Goal: Task Accomplishment & Management: Manage account settings

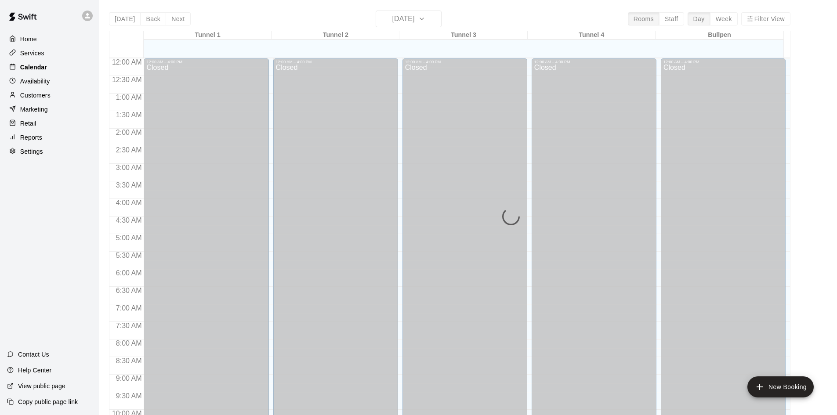
scroll to position [450, 0]
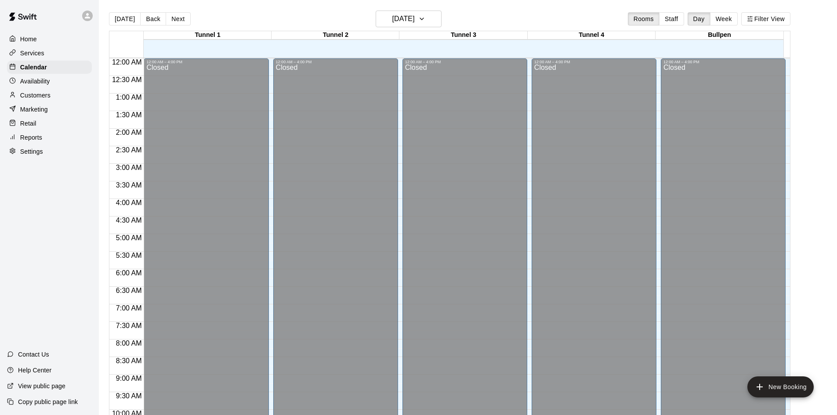
scroll to position [450, 0]
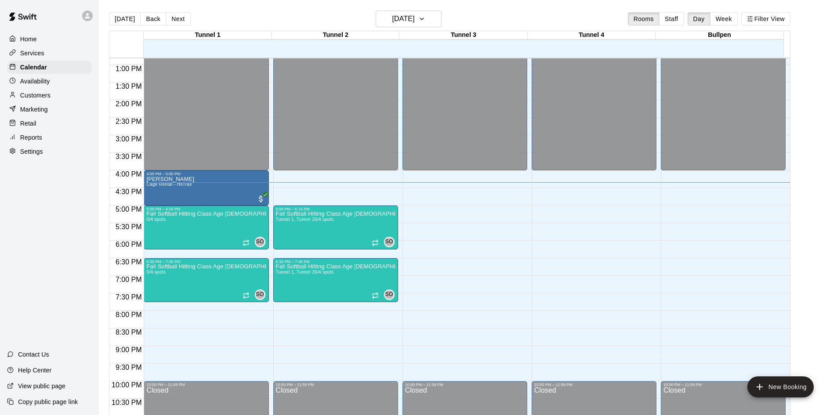
click at [47, 100] on p "Customers" at bounding box center [35, 95] width 30 height 9
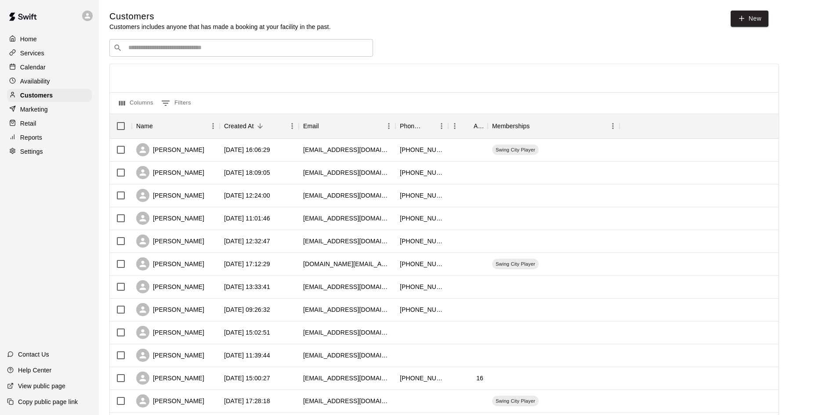
click at [214, 54] on div "​ ​" at bounding box center [241, 48] width 264 height 18
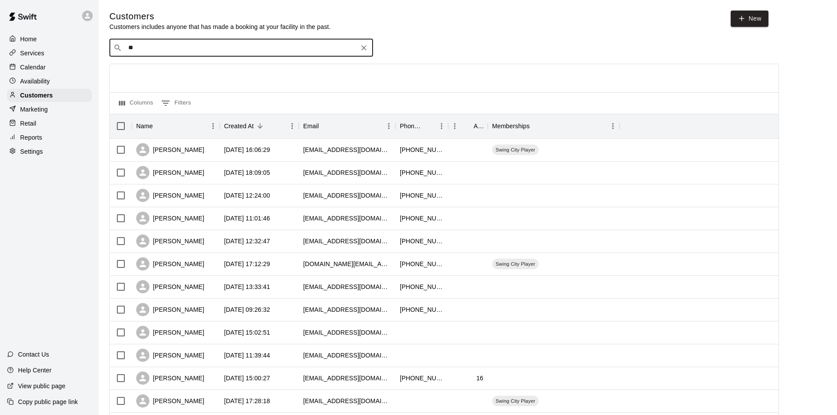
type input "***"
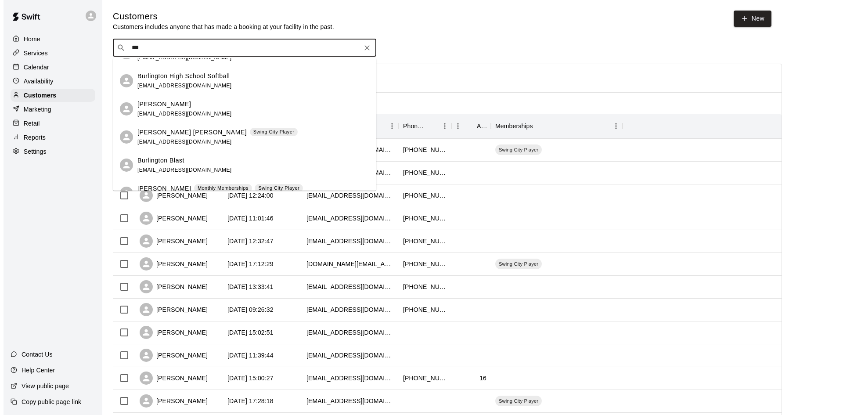
scroll to position [176, 0]
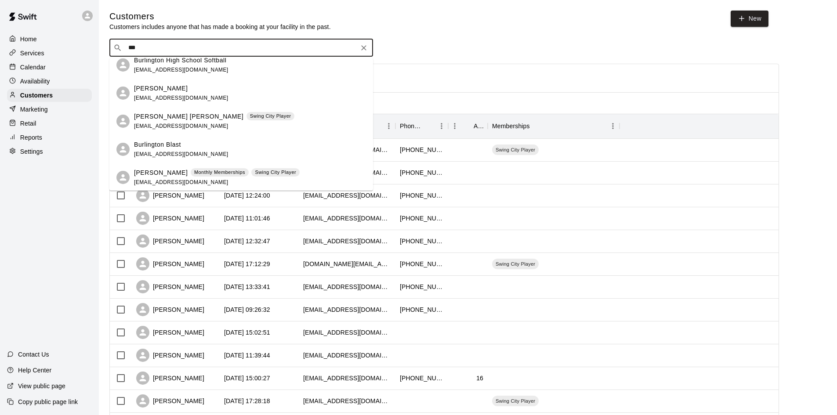
click at [272, 116] on div "[PERSON_NAME] [PERSON_NAME] Swing City Player [EMAIL_ADDRESS][DOMAIN_NAME]" at bounding box center [250, 121] width 232 height 19
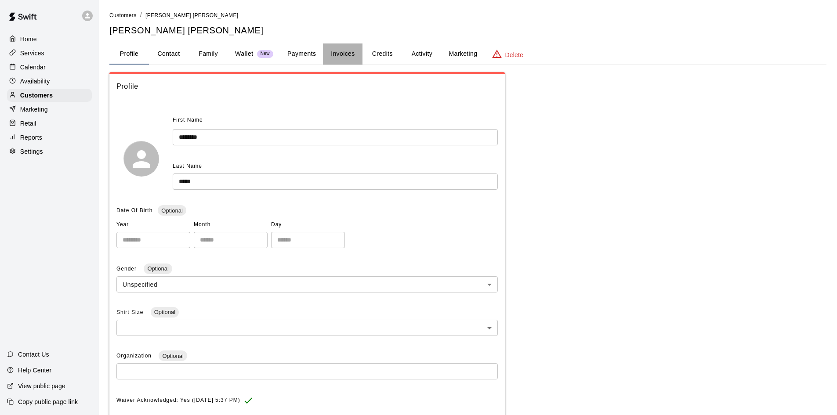
click at [343, 53] on button "Invoices" at bounding box center [343, 53] width 40 height 21
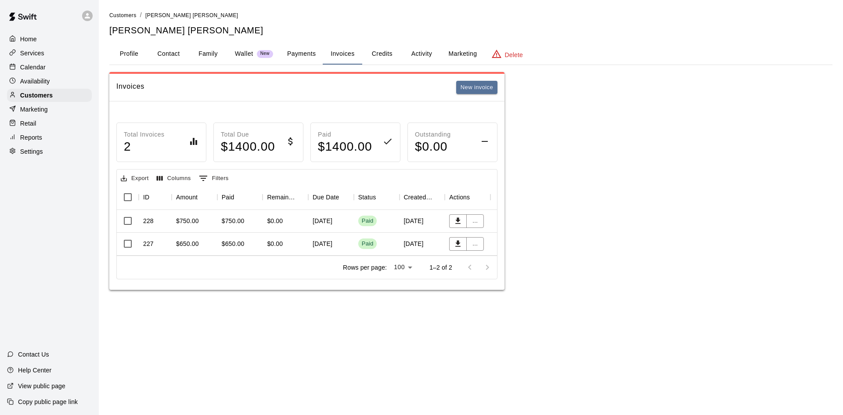
click at [130, 54] on button "Profile" at bounding box center [129, 53] width 40 height 21
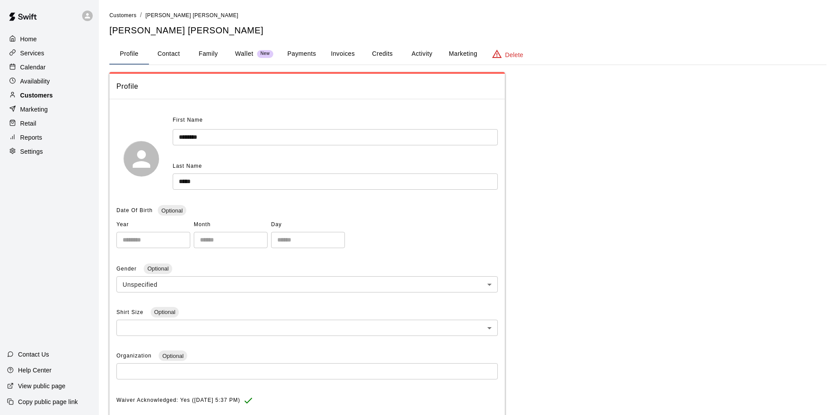
click at [52, 98] on p "Customers" at bounding box center [36, 95] width 33 height 9
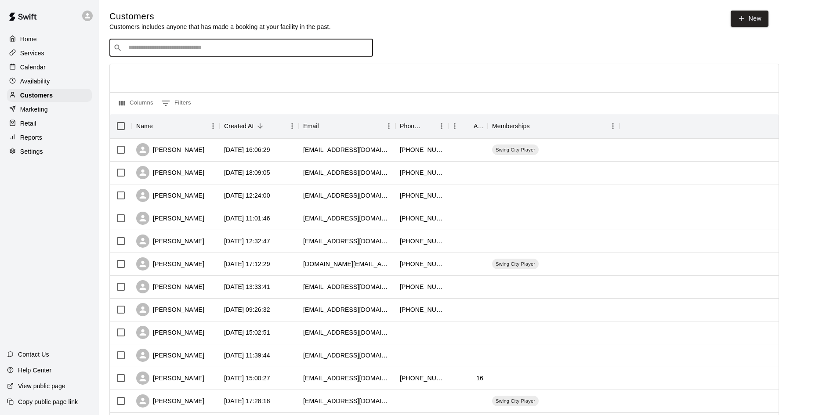
click at [166, 47] on input "Search customers by name or email" at bounding box center [247, 47] width 243 height 9
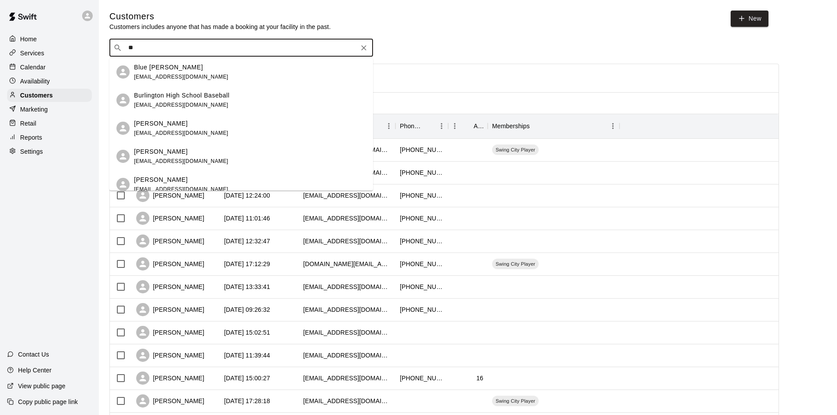
type input "*"
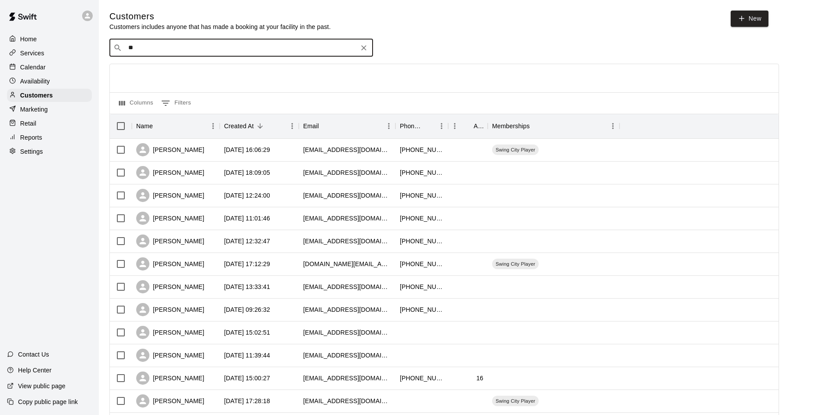
type input "*"
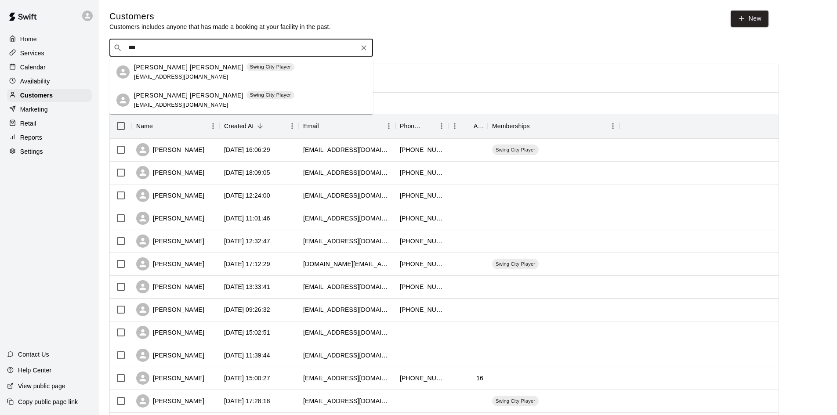
type input "****"
click at [177, 91] on div "[PERSON_NAME] [PERSON_NAME] Swing City Player" at bounding box center [214, 95] width 160 height 9
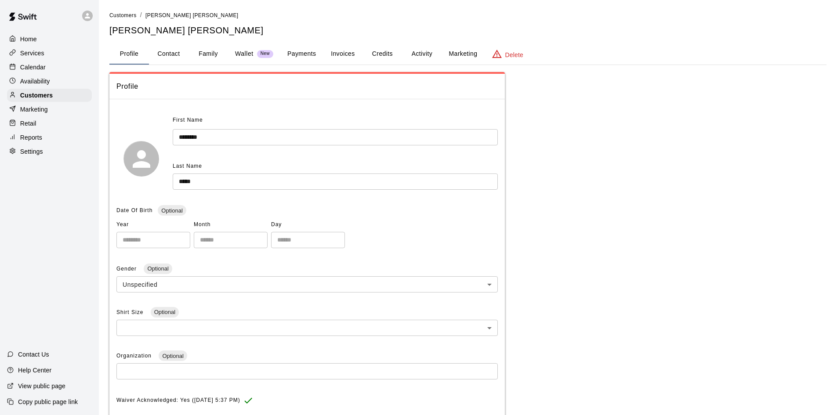
click at [346, 56] on button "Invoices" at bounding box center [343, 53] width 40 height 21
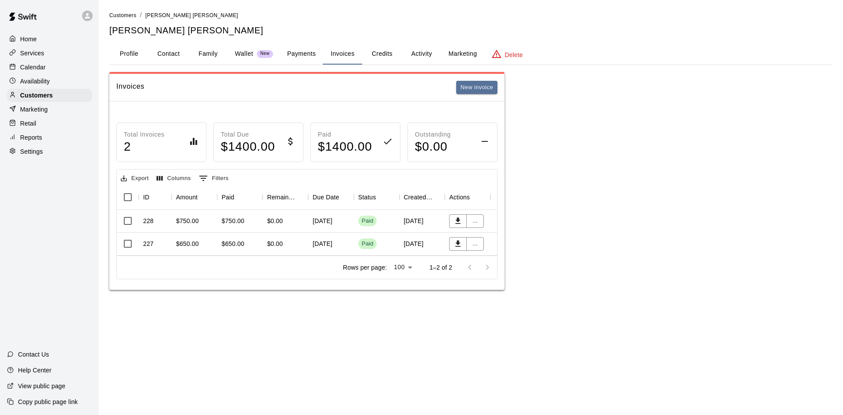
click at [210, 60] on button "Family" at bounding box center [208, 53] width 40 height 21
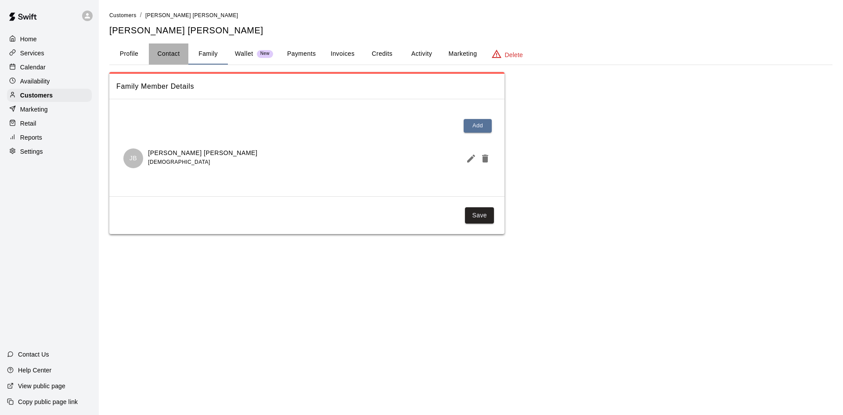
click at [173, 59] on button "Contact" at bounding box center [169, 53] width 40 height 21
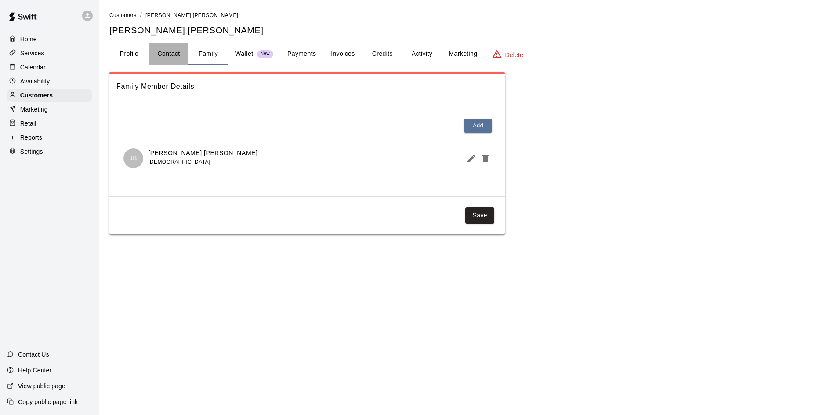
select select "**"
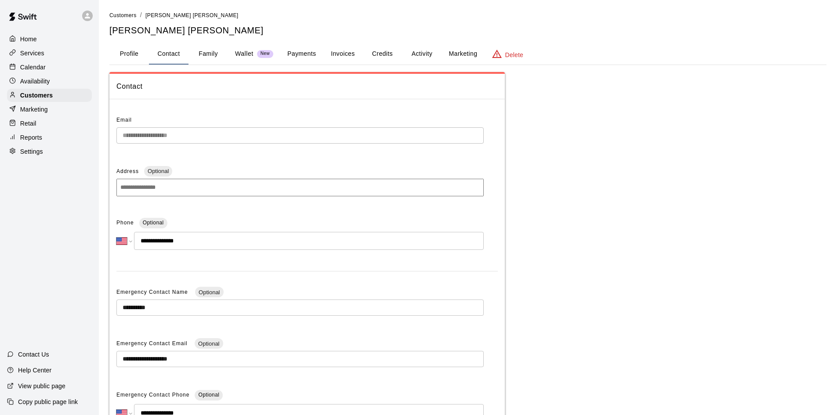
click at [436, 57] on button "Activity" at bounding box center [422, 53] width 40 height 21
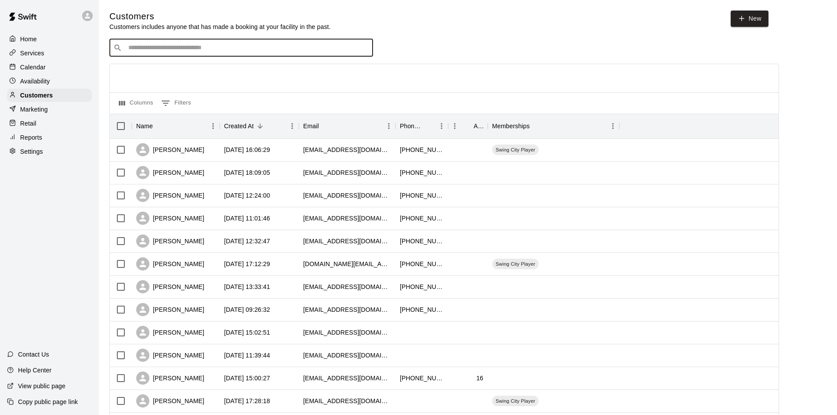
click at [173, 47] on input "Search customers by name or email" at bounding box center [247, 47] width 243 height 9
type input "****"
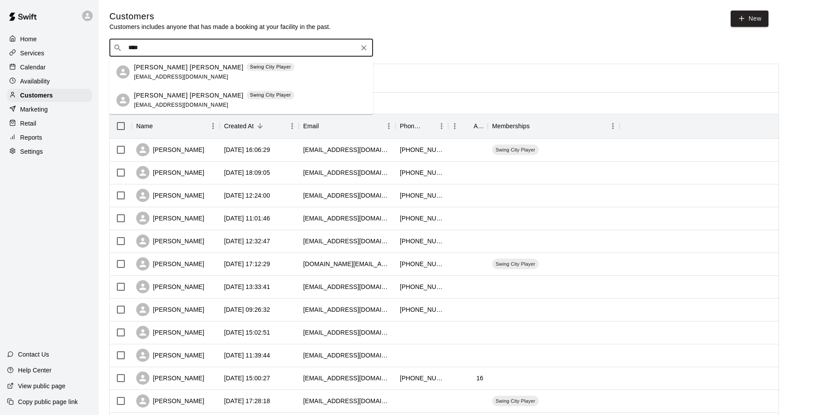
click at [160, 73] on div "[PERSON_NAME] [PERSON_NAME] Swing City Player [EMAIL_ADDRESS][DOMAIN_NAME]" at bounding box center [214, 72] width 160 height 19
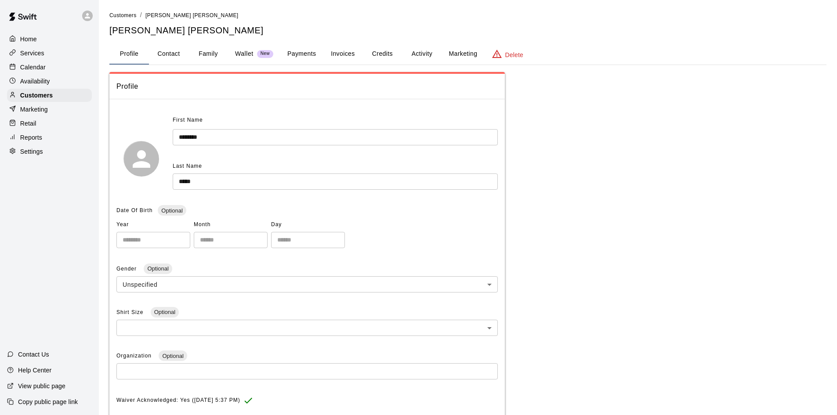
click at [340, 64] on button "Invoices" at bounding box center [343, 53] width 40 height 21
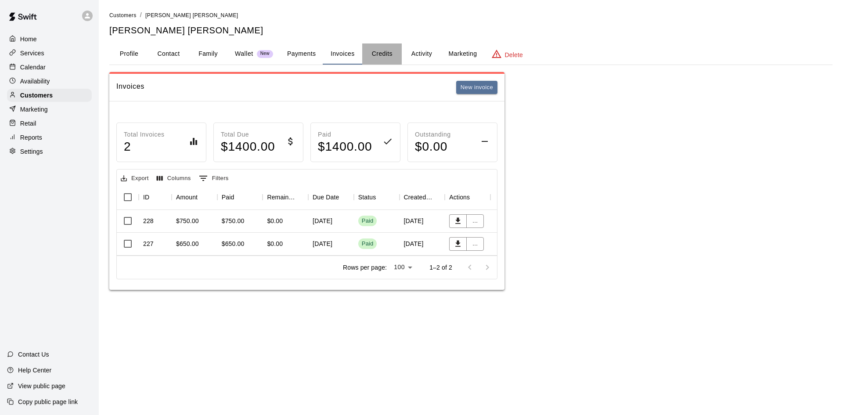
click at [386, 55] on button "Credits" at bounding box center [382, 53] width 40 height 21
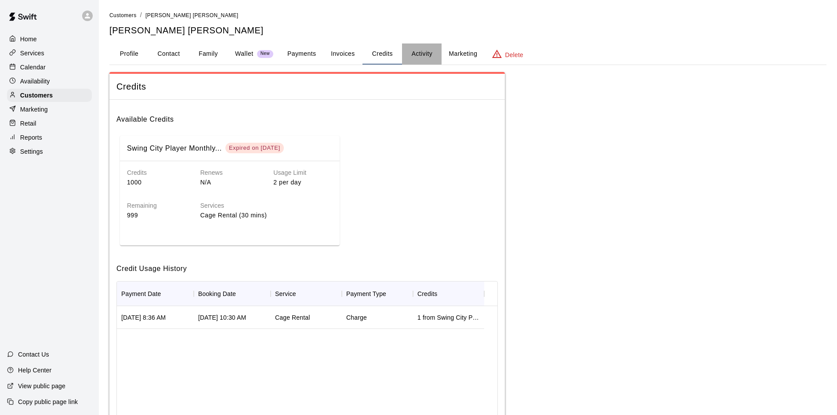
click at [420, 52] on button "Activity" at bounding box center [422, 53] width 40 height 21
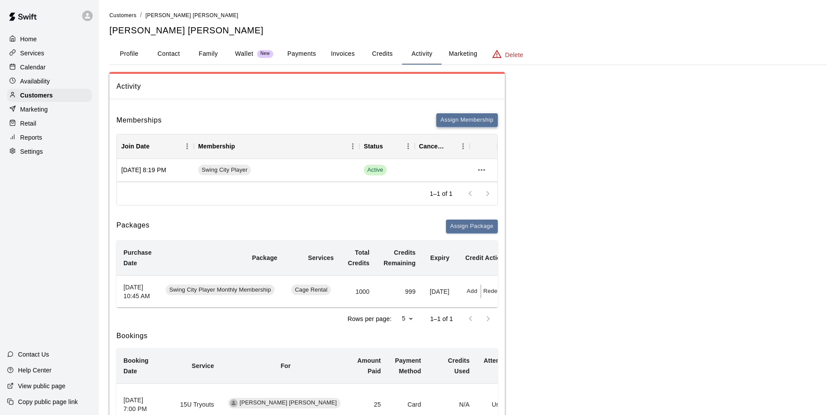
click at [481, 123] on button "Assign Membership" at bounding box center [466, 120] width 61 height 14
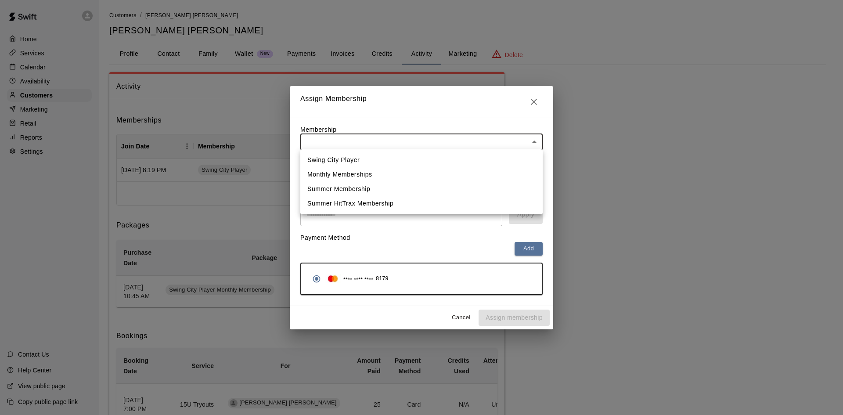
click at [452, 146] on div at bounding box center [421, 207] width 843 height 415
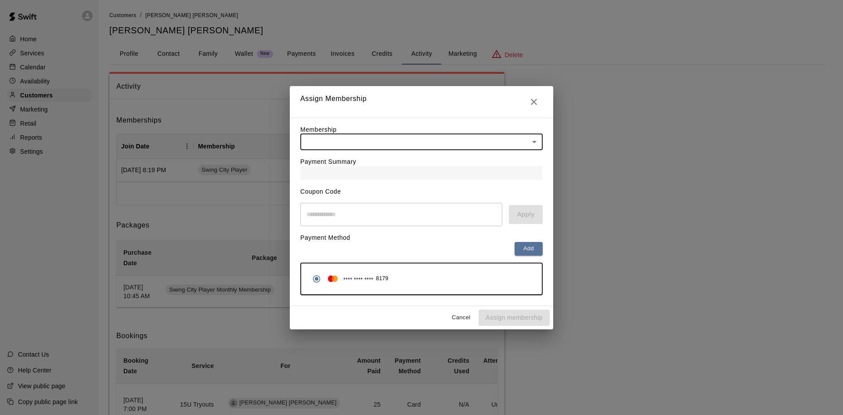
click at [441, 154] on div "Payment Summary" at bounding box center [421, 165] width 242 height 30
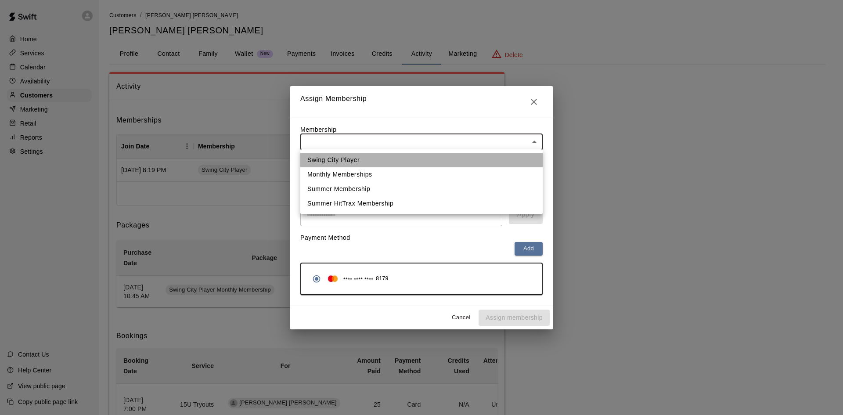
click at [426, 156] on li "Swing City Player" at bounding box center [421, 160] width 242 height 14
type input "**********"
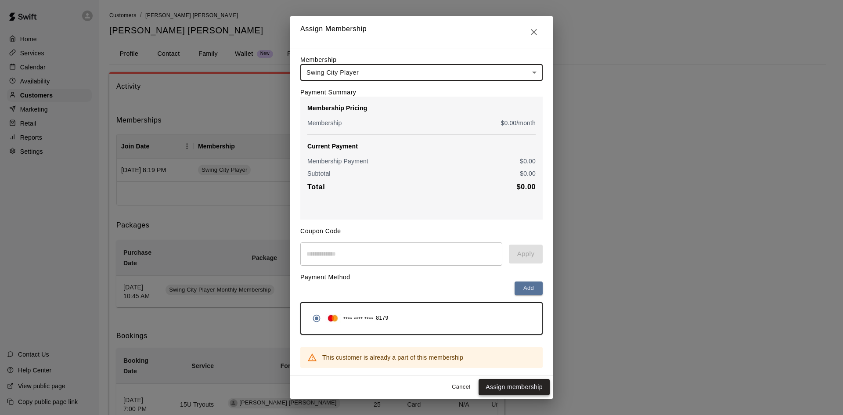
click at [494, 387] on button "Assign membership" at bounding box center [514, 387] width 71 height 16
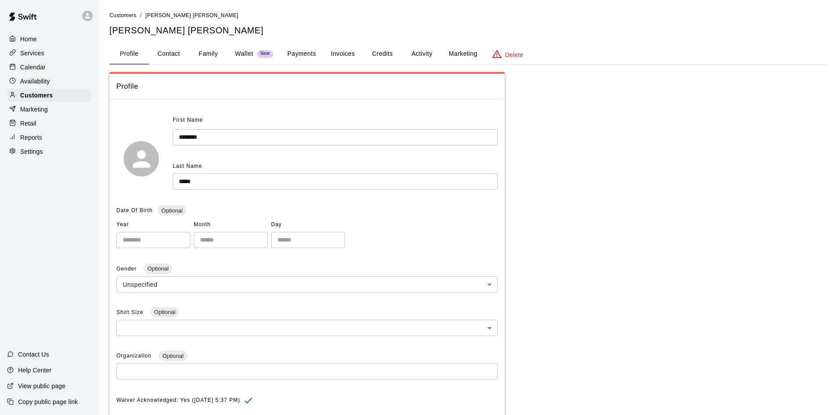
click at [415, 54] on button "Activity" at bounding box center [422, 53] width 40 height 21
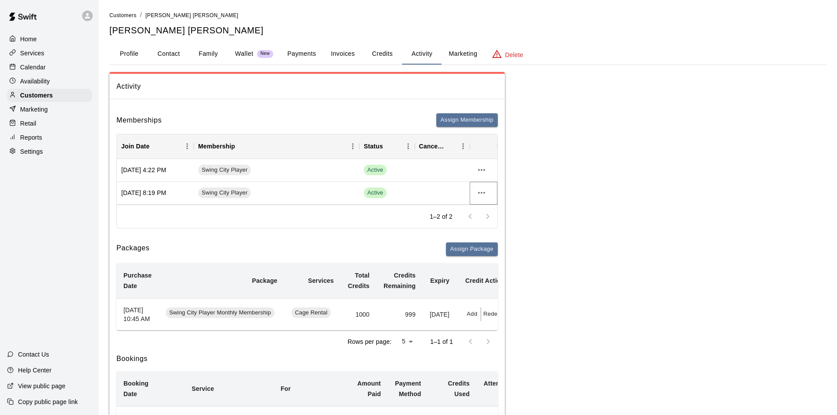
click at [487, 193] on button "more actions" at bounding box center [481, 192] width 15 height 15
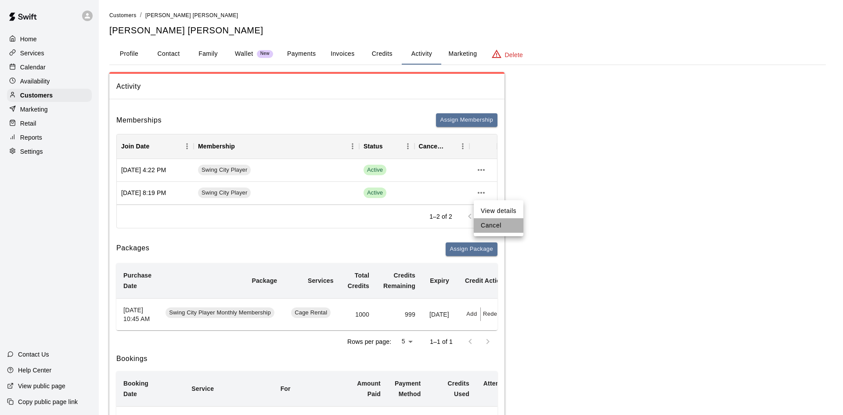
click at [493, 224] on li "Cancel" at bounding box center [499, 225] width 50 height 14
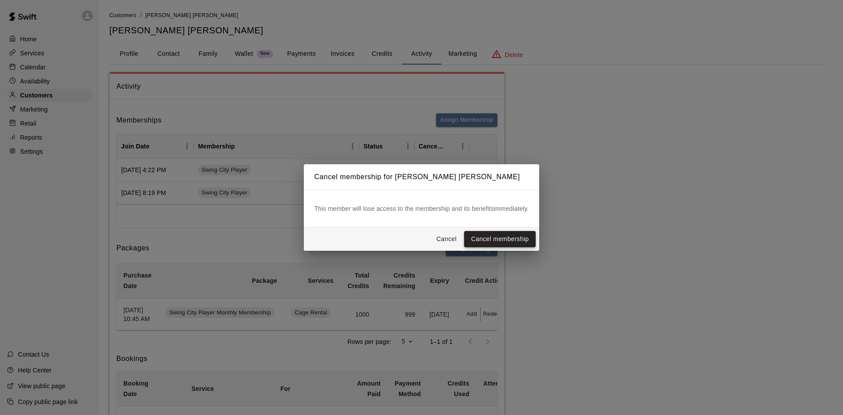
click at [495, 235] on button "Cancel membership" at bounding box center [500, 239] width 72 height 16
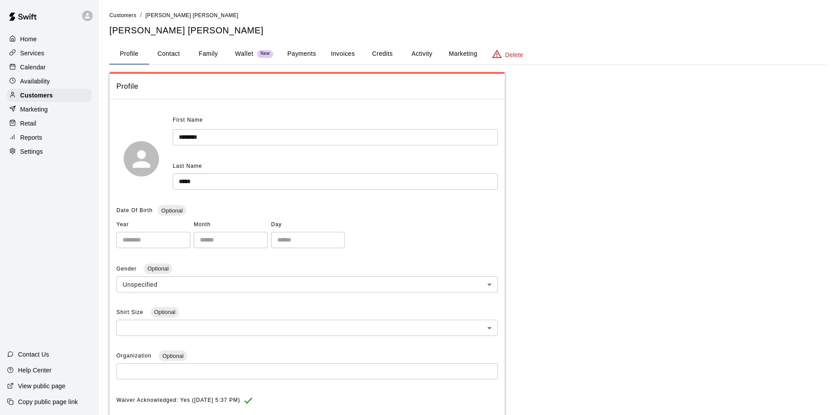
click at [394, 54] on button "Credits" at bounding box center [382, 53] width 40 height 21
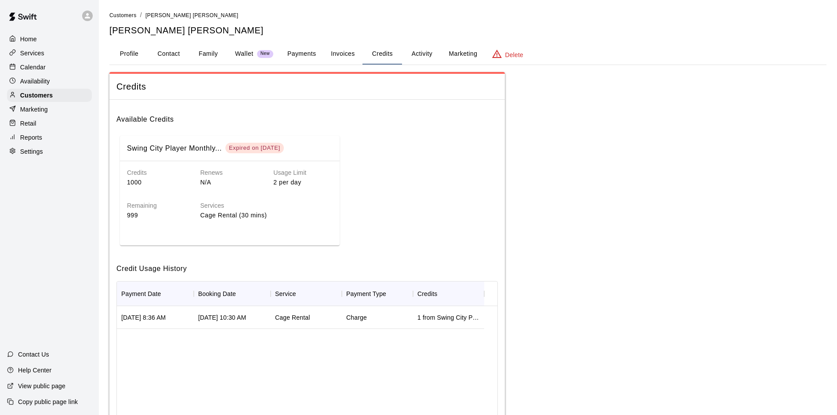
click at [429, 54] on button "Activity" at bounding box center [422, 53] width 40 height 21
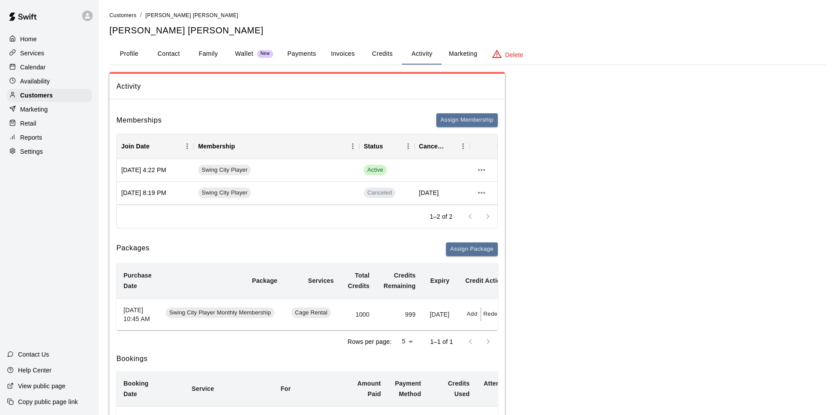
click at [395, 54] on button "Credits" at bounding box center [382, 53] width 40 height 21
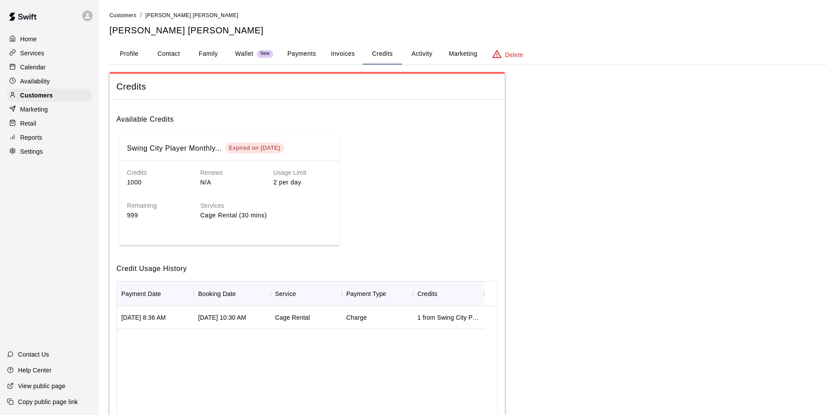
click at [355, 54] on button "Invoices" at bounding box center [343, 53] width 40 height 21
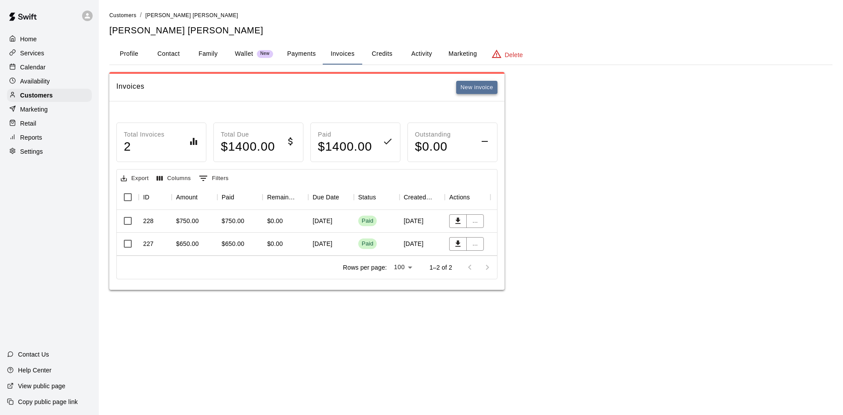
click at [472, 89] on button "New invoice" at bounding box center [476, 88] width 41 height 14
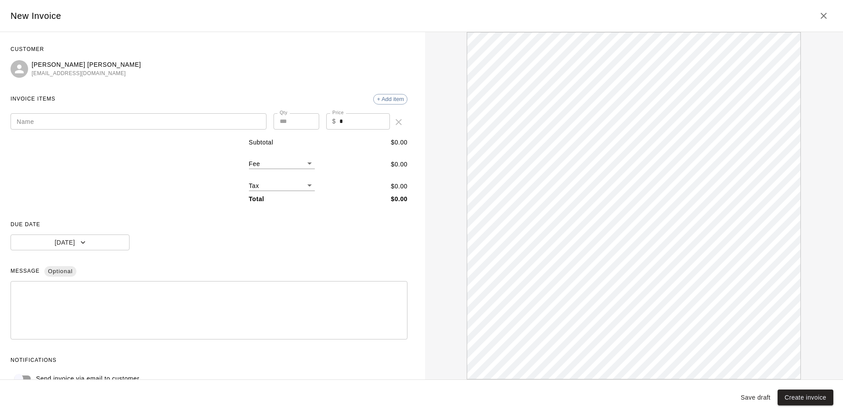
click at [163, 121] on input "Name" at bounding box center [139, 121] width 256 height 16
click at [157, 126] on input "**********" at bounding box center [139, 121] width 256 height 16
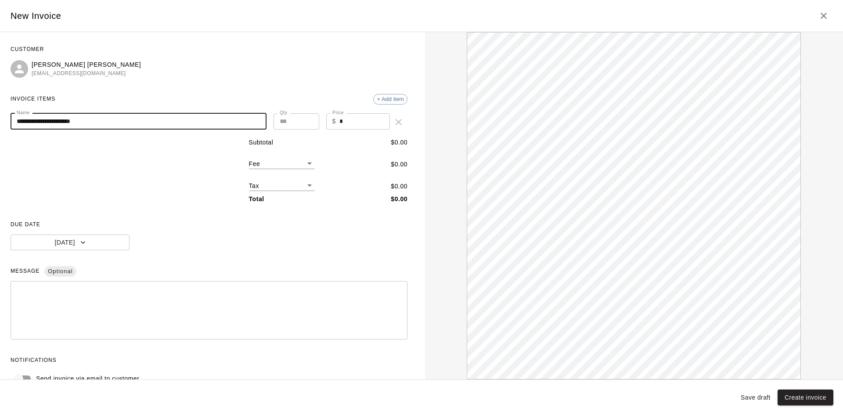
type input "**********"
click at [345, 119] on input "*" at bounding box center [365, 121] width 51 height 16
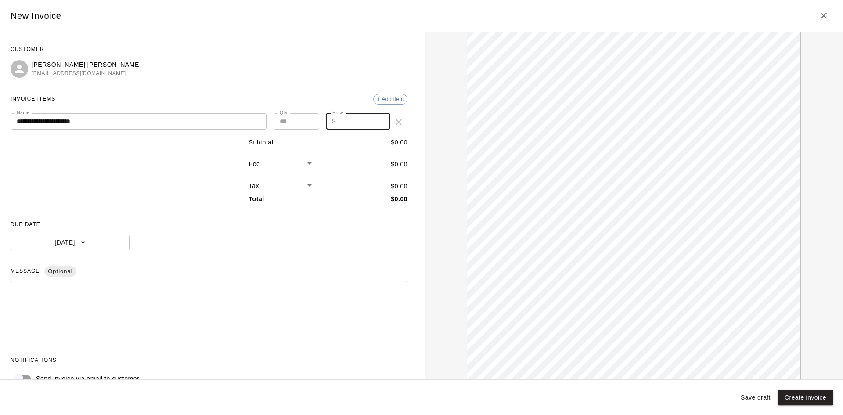
click at [345, 119] on input "Price" at bounding box center [365, 121] width 51 height 16
type input "****"
click at [112, 247] on button "[DATE]" at bounding box center [70, 243] width 119 height 16
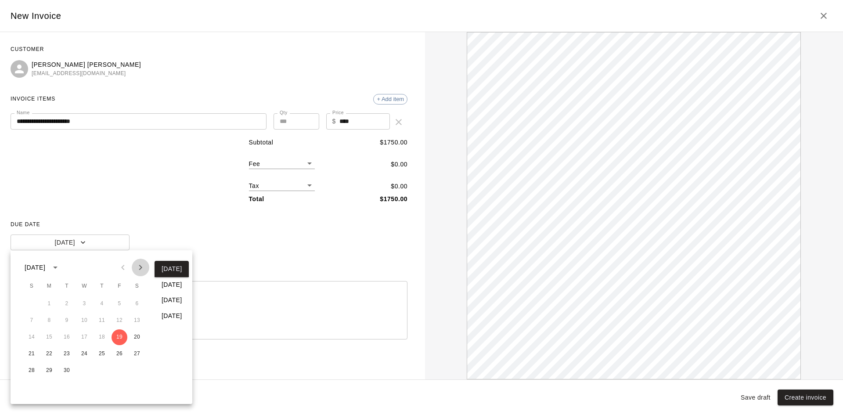
click at [144, 267] on icon "Next month" at bounding box center [140, 267] width 11 height 11
click at [98, 303] on button "1" at bounding box center [102, 304] width 16 height 16
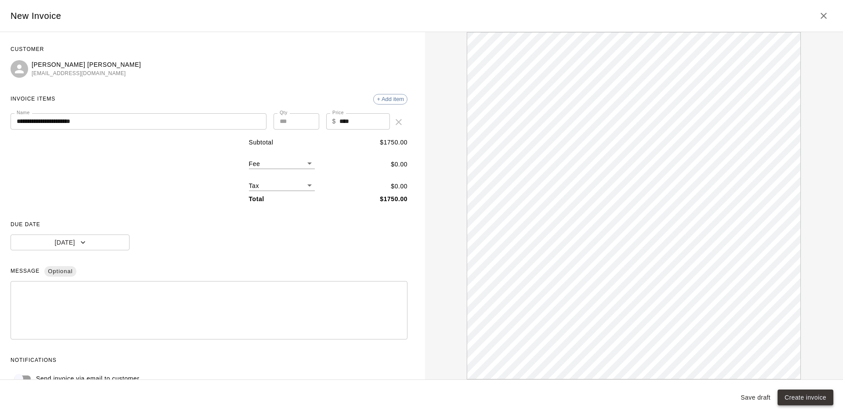
click at [809, 391] on button "Create invoice" at bounding box center [806, 398] width 56 height 16
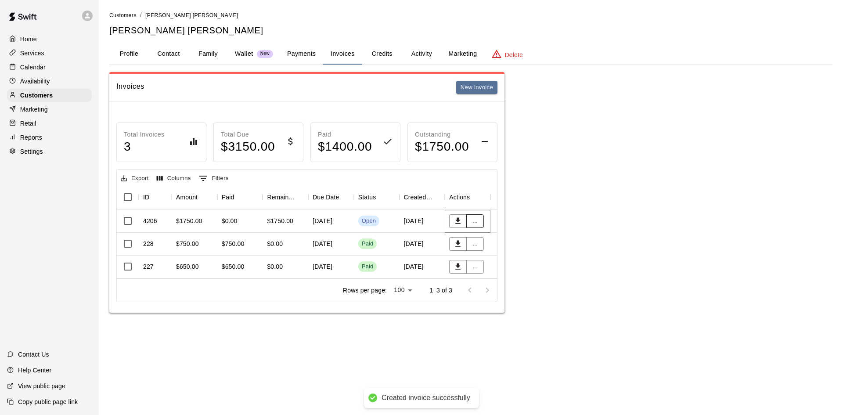
click at [479, 225] on button "..." at bounding box center [475, 221] width 18 height 14
click at [498, 253] on li "Collect payment" at bounding box center [504, 253] width 76 height 14
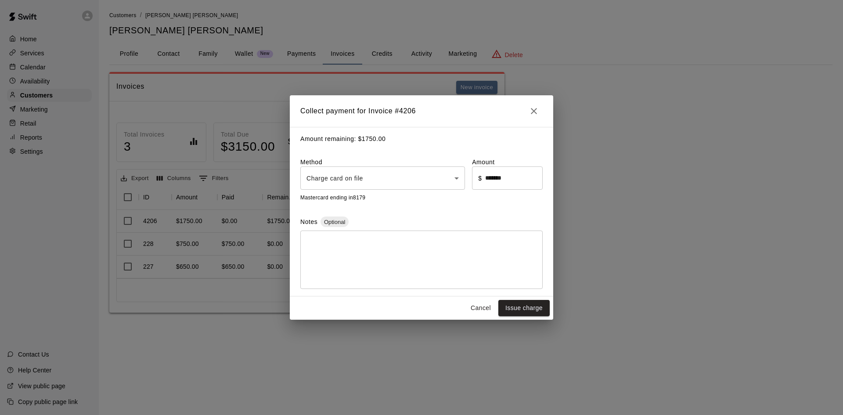
click at [449, 173] on body "Home Services Calendar Availability Customers Marketing Retail Reports Settings…" at bounding box center [421, 165] width 843 height 330
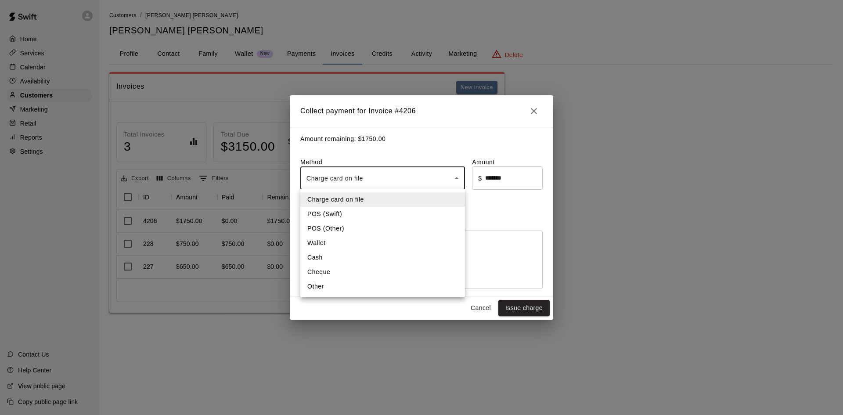
click at [327, 268] on li "Cheque" at bounding box center [382, 272] width 165 height 14
type input "******"
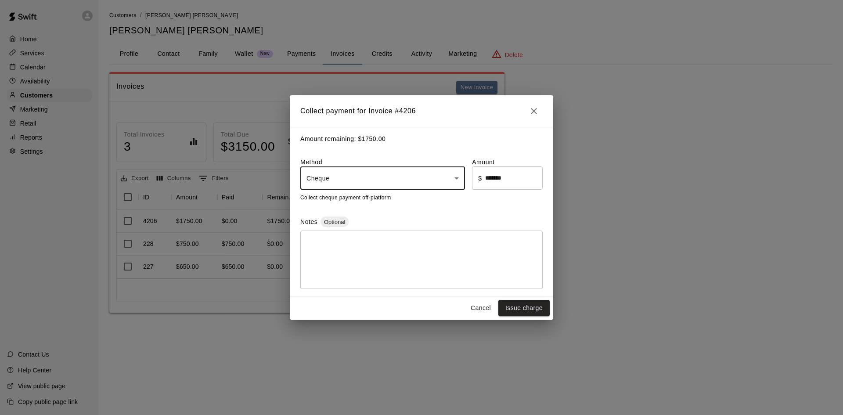
click at [520, 180] on input "*******" at bounding box center [514, 177] width 58 height 23
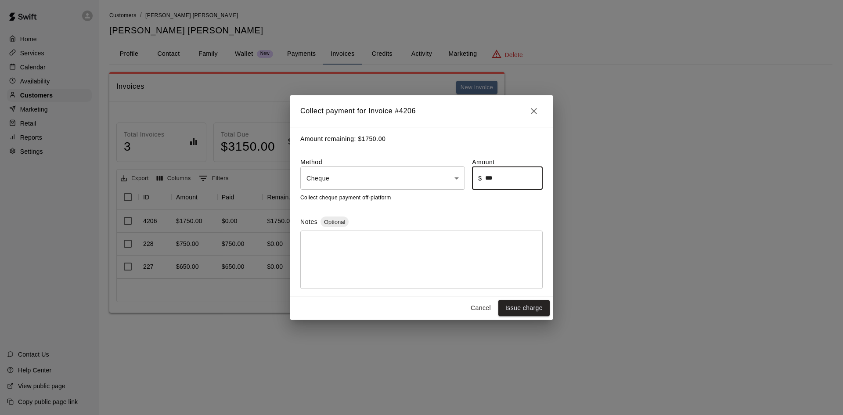
type input "******"
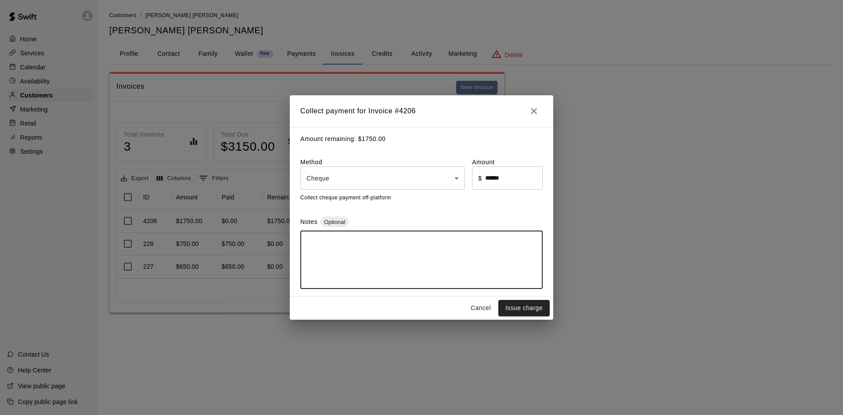
click at [405, 254] on textarea at bounding box center [422, 260] width 230 height 44
type textarea "**********"
click at [542, 305] on button "Issue charge" at bounding box center [523, 308] width 51 height 16
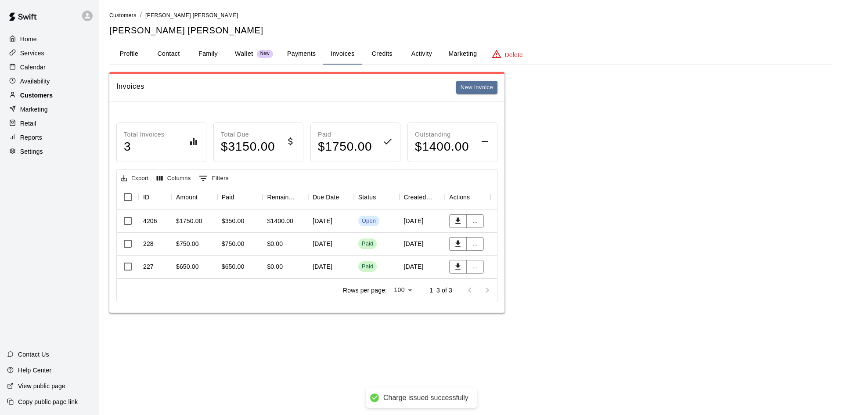
click at [56, 96] on div "Customers" at bounding box center [49, 95] width 85 height 13
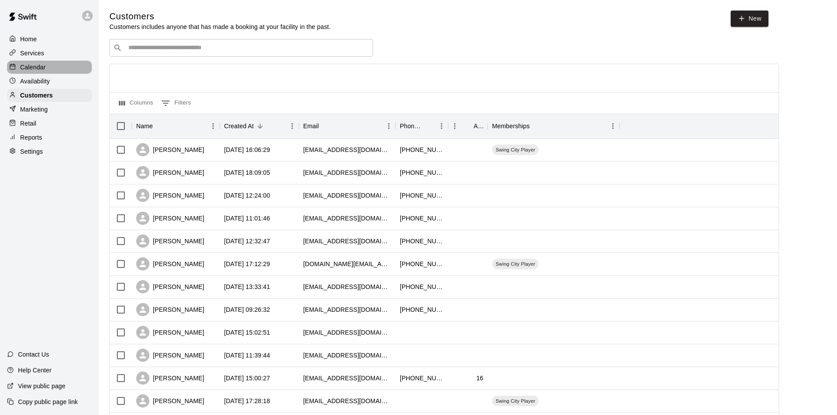
click at [38, 64] on p "Calendar" at bounding box center [32, 67] width 25 height 9
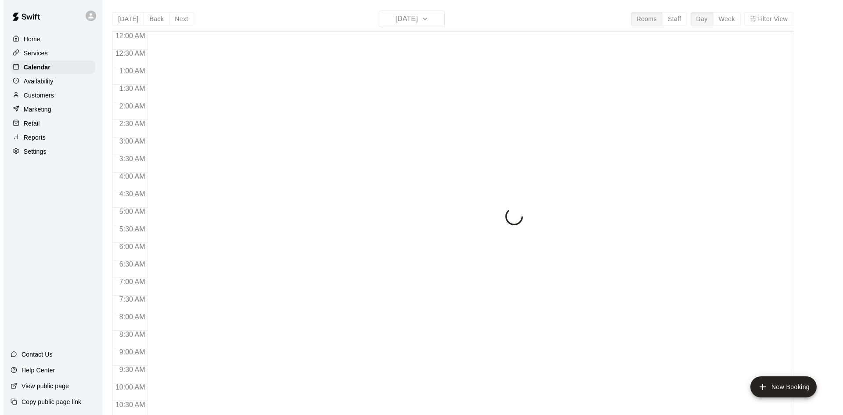
scroll to position [450, 0]
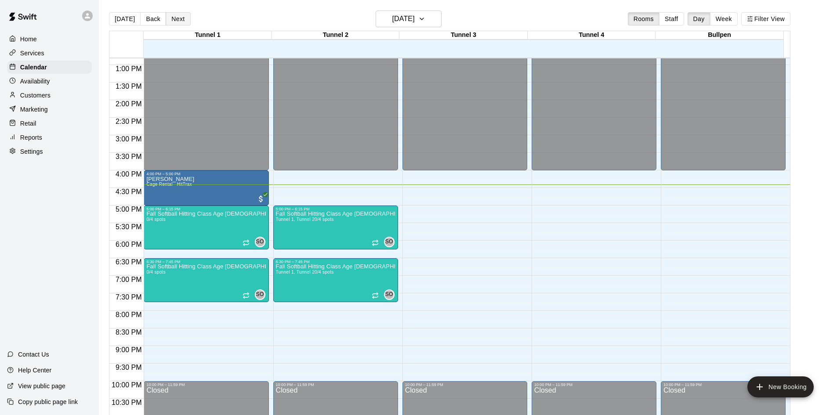
click at [177, 20] on button "Next" at bounding box center [178, 18] width 25 height 13
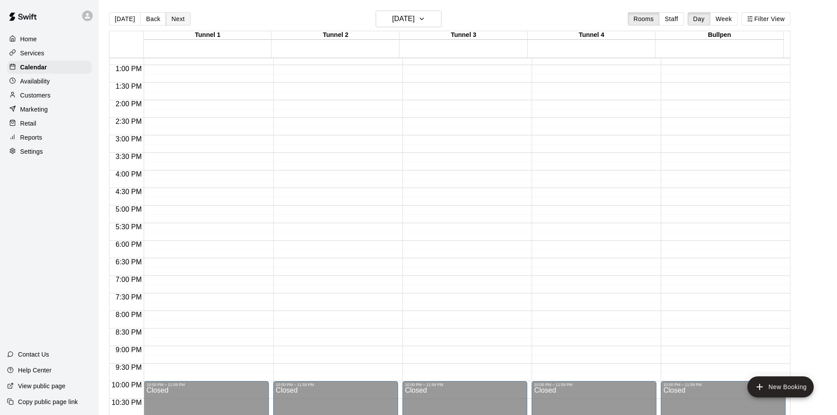
click at [177, 20] on button "Next" at bounding box center [178, 18] width 25 height 13
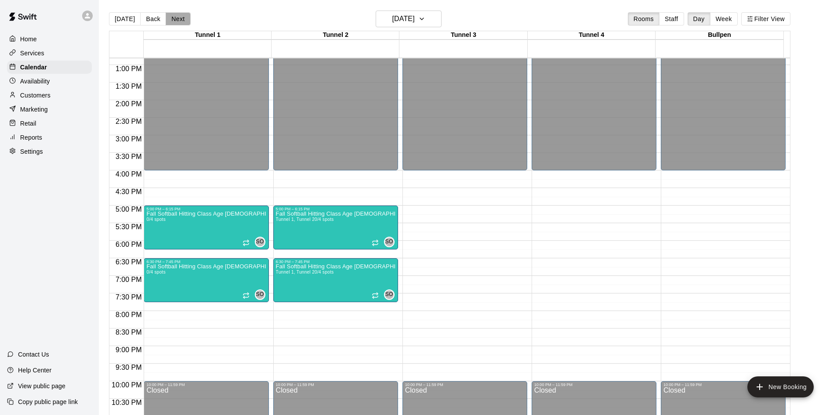
click at [175, 18] on button "Next" at bounding box center [178, 18] width 25 height 13
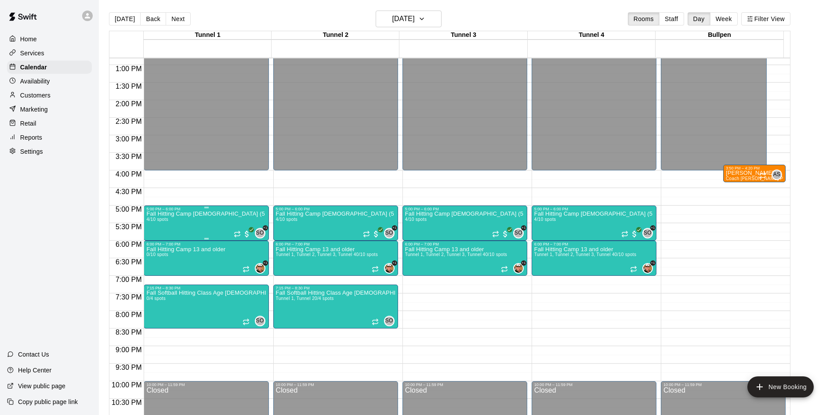
click at [227, 221] on div "Fall Hitting Camp 8-12 Years Old (5 O'Clock Session) 4/10 spots" at bounding box center [205, 418] width 119 height 415
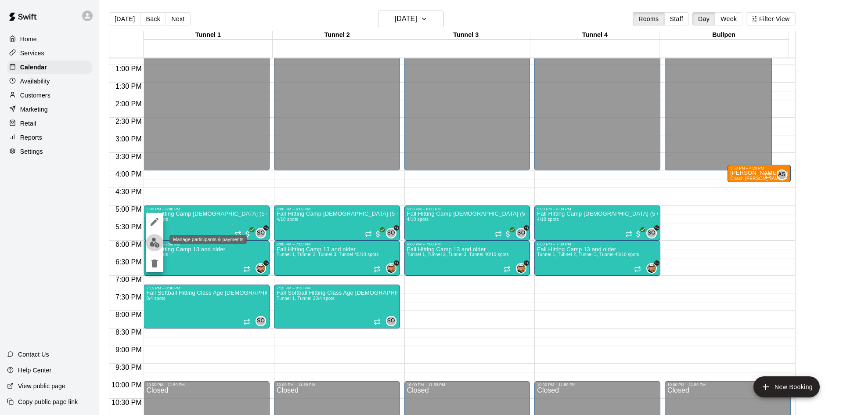
click at [152, 241] on img "edit" at bounding box center [155, 243] width 10 height 10
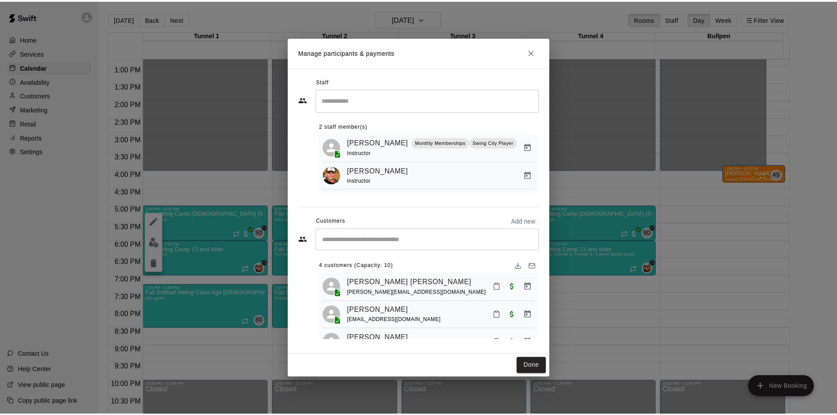
scroll to position [54, 0]
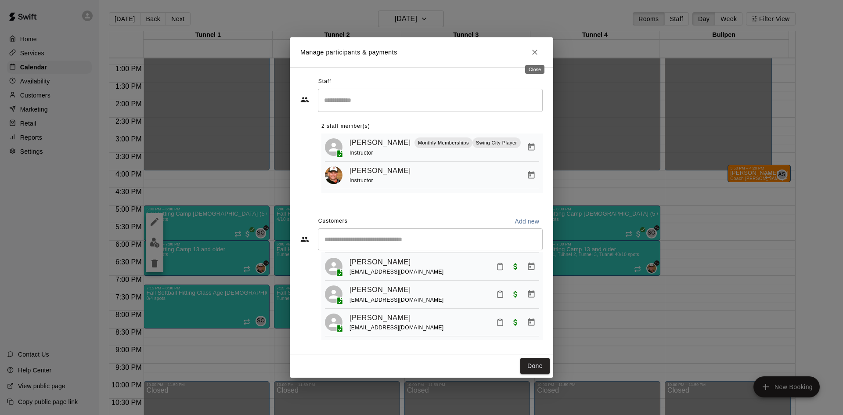
click at [531, 48] on icon "Close" at bounding box center [535, 52] width 9 height 9
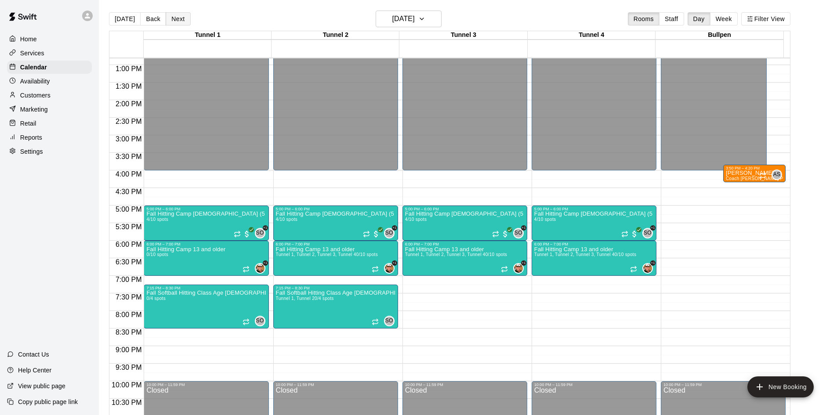
click at [185, 15] on button "Next" at bounding box center [178, 18] width 25 height 13
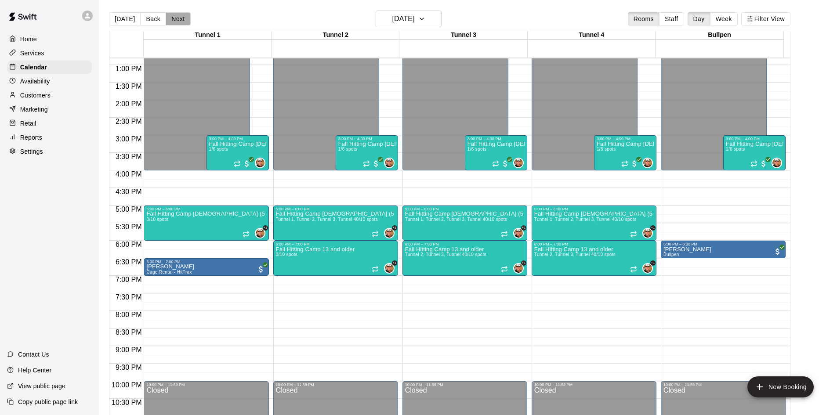
click at [185, 15] on button "Next" at bounding box center [178, 18] width 25 height 13
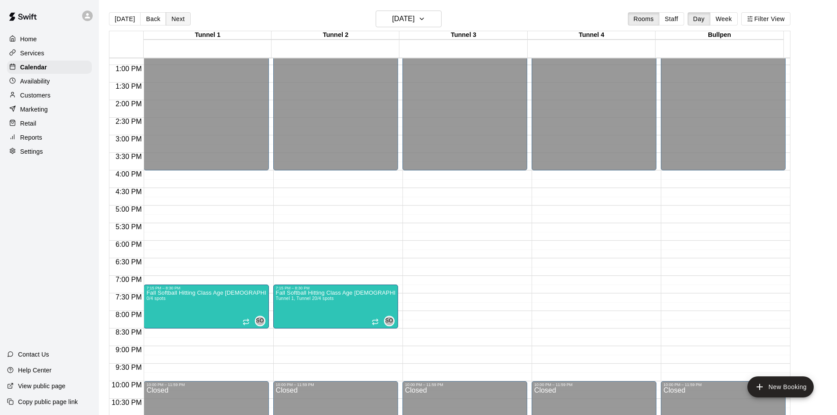
click at [185, 15] on button "Next" at bounding box center [178, 18] width 25 height 13
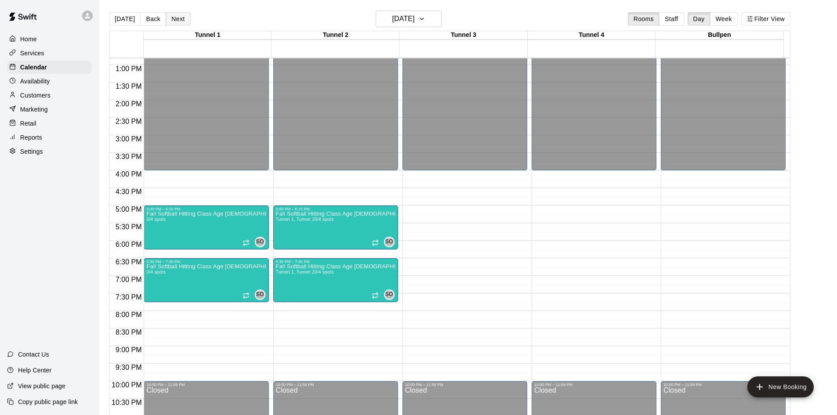
click at [185, 15] on button "Next" at bounding box center [178, 18] width 25 height 13
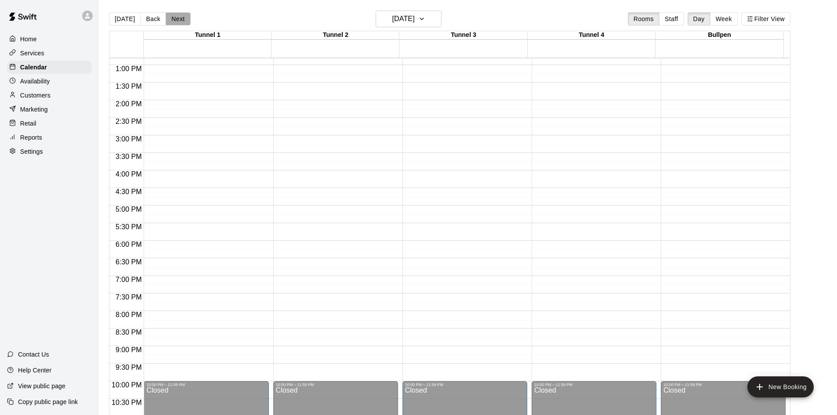
click at [185, 15] on button "Next" at bounding box center [178, 18] width 25 height 13
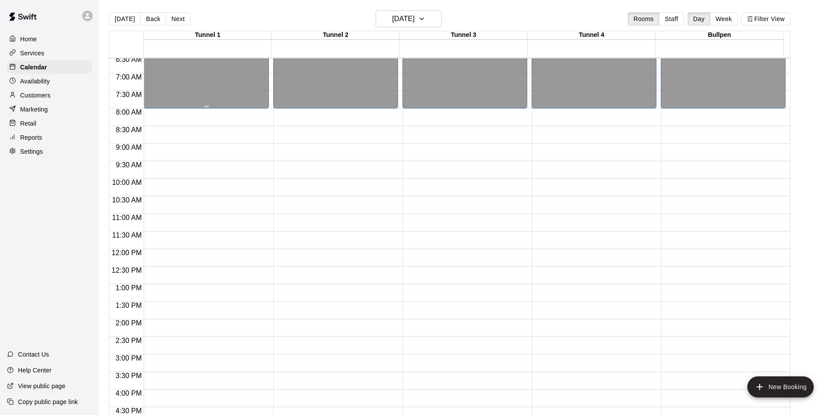
scroll to position [231, 0]
click at [148, 18] on button "Back" at bounding box center [153, 18] width 26 height 13
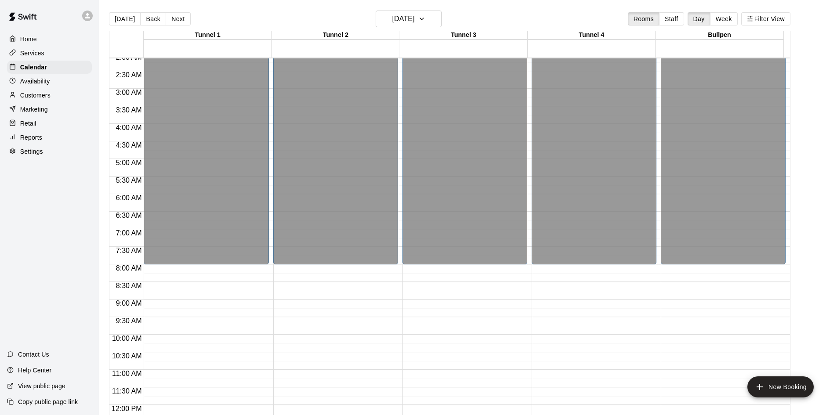
scroll to position [55, 0]
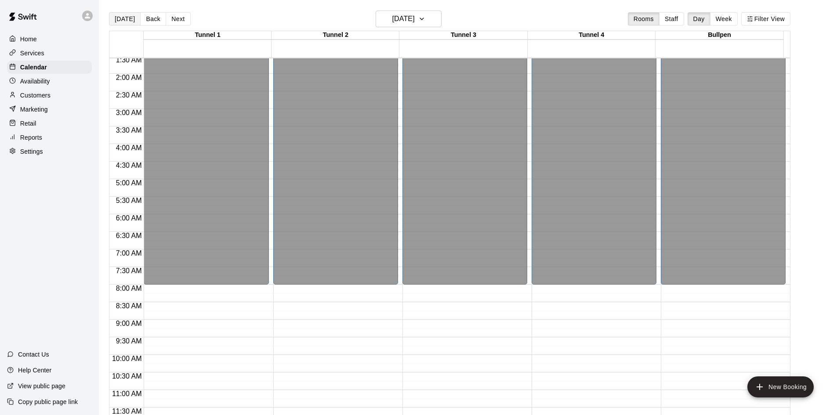
click at [137, 14] on button "[DATE]" at bounding box center [125, 18] width 32 height 13
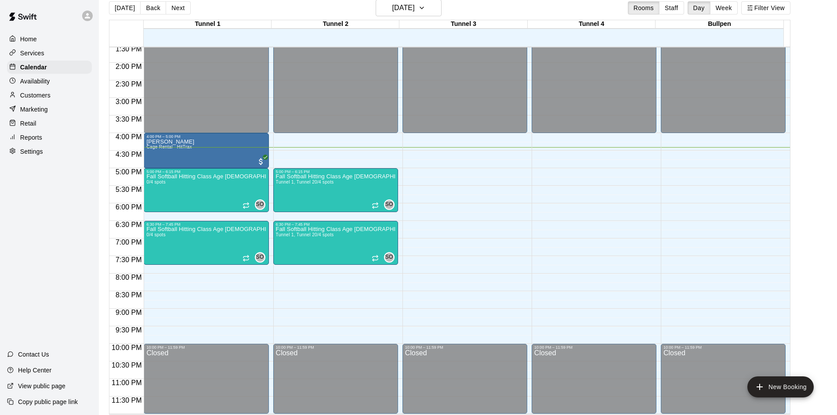
scroll to position [14, 0]
